Goal: Information Seeking & Learning: Check status

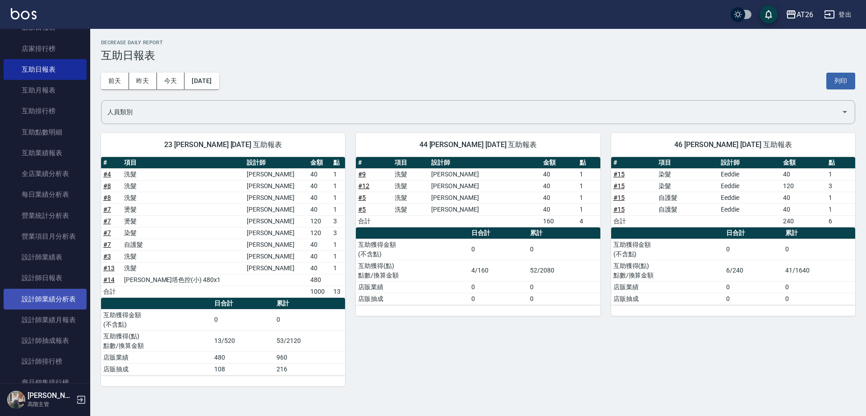
scroll to position [169, 0]
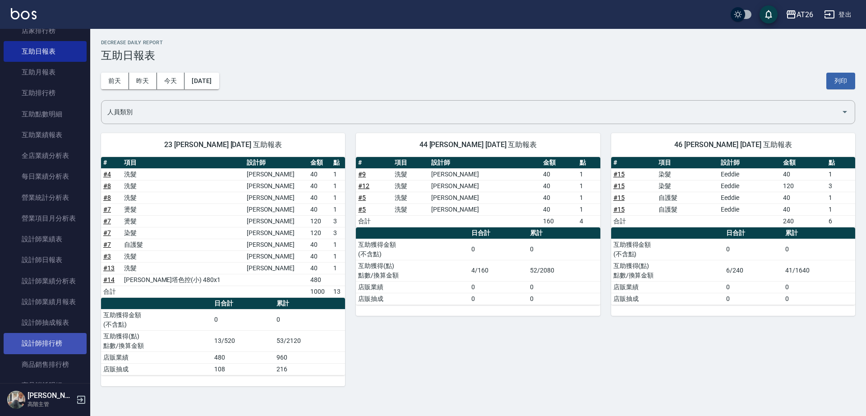
click at [57, 341] on link "設計師排行榜" at bounding box center [45, 343] width 83 height 21
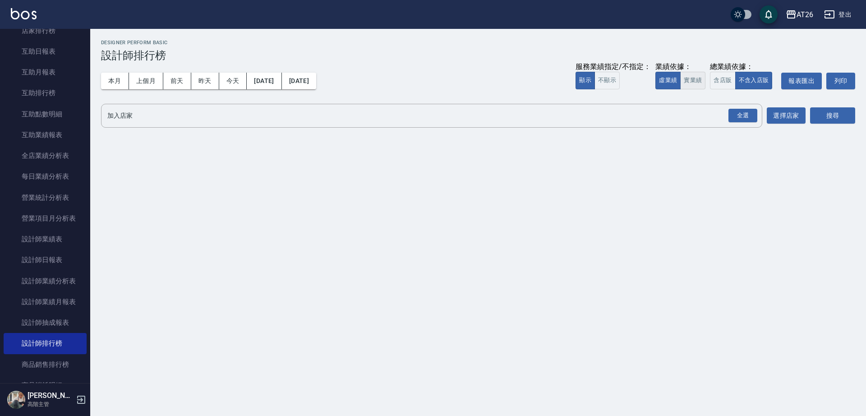
drag, startPoint x: 545, startPoint y: 120, endPoint x: 687, endPoint y: 80, distance: 147.5
click at [686, 80] on button "實業績" at bounding box center [692, 81] width 25 height 18
click at [731, 113] on div "全選" at bounding box center [742, 116] width 29 height 14
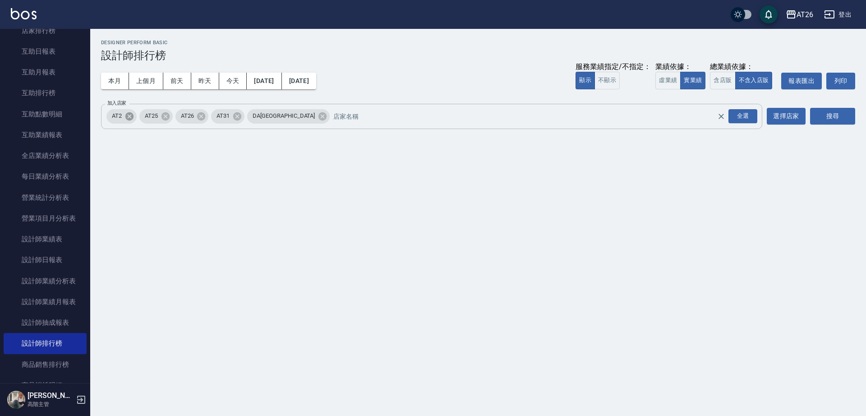
click at [128, 119] on icon at bounding box center [129, 116] width 8 height 8
click at [130, 116] on icon at bounding box center [133, 116] width 8 height 8
click at [167, 116] on icon at bounding box center [168, 116] width 8 height 8
click at [213, 116] on icon at bounding box center [218, 116] width 10 height 10
click at [844, 114] on button "搜尋" at bounding box center [832, 116] width 45 height 17
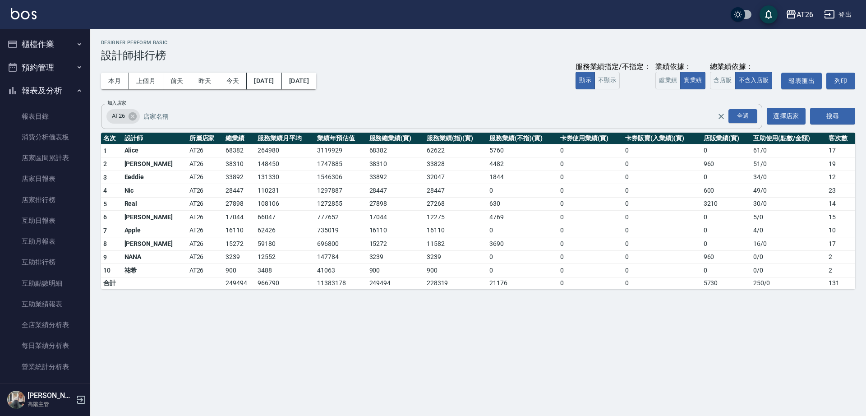
click at [45, 46] on button "櫃檯作業" at bounding box center [45, 43] width 83 height 23
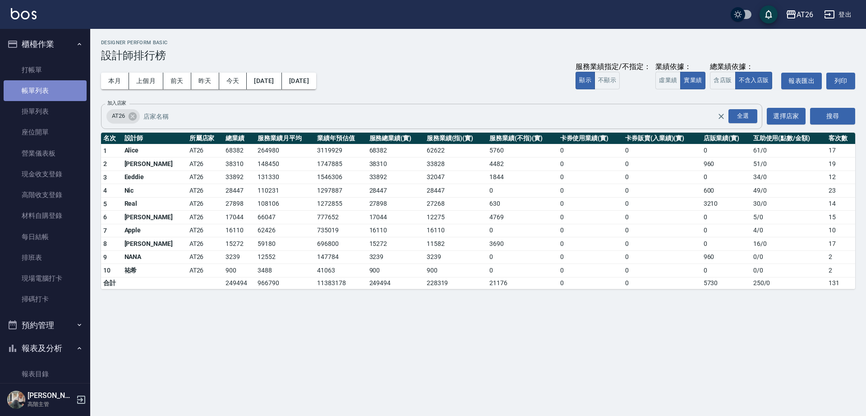
click at [48, 88] on link "帳單列表" at bounding box center [45, 90] width 83 height 21
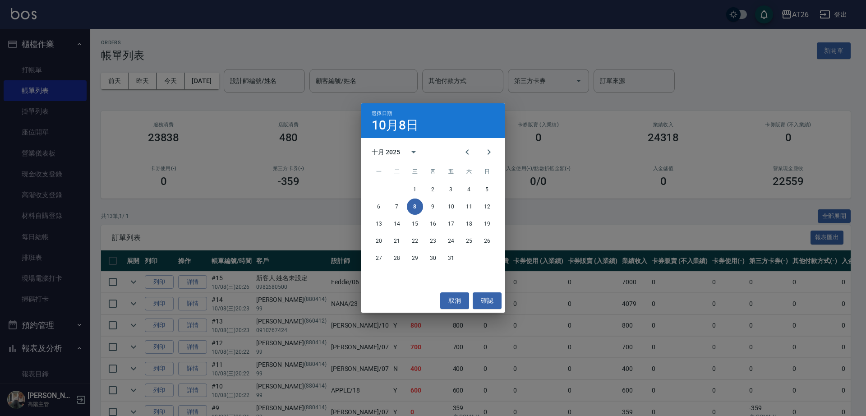
click at [255, 78] on div "選擇日期 10月8日 十月 2025 一 二 三 四 五 六 日 1 2 3 4 5 6 7 8 9 10 11 12 13 14 15 16 17 18 1…" at bounding box center [433, 208] width 866 height 416
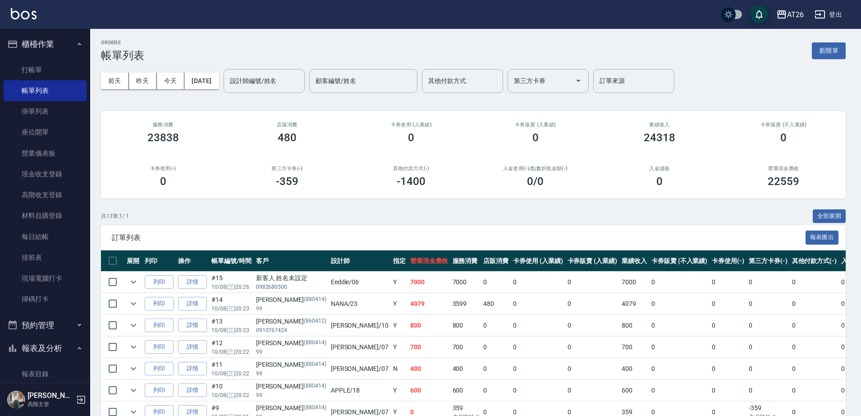
click at [255, 78] on div "設計師編號/姓名 設計師編號/姓名" at bounding box center [264, 81] width 81 height 24
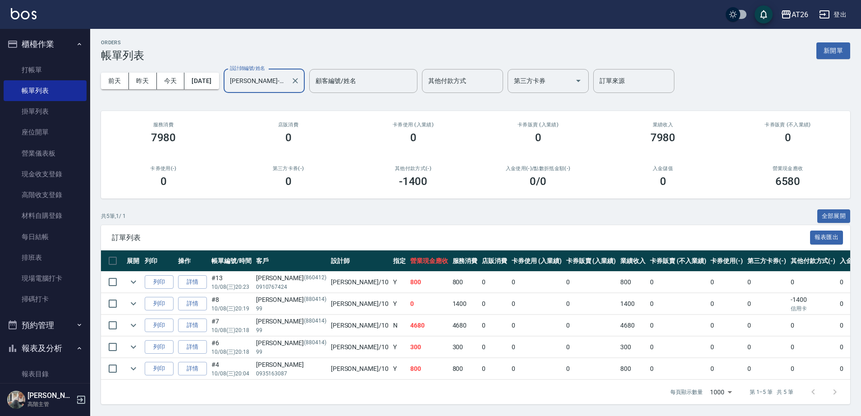
type input "[PERSON_NAME]-10"
